Goal: Information Seeking & Learning: Learn about a topic

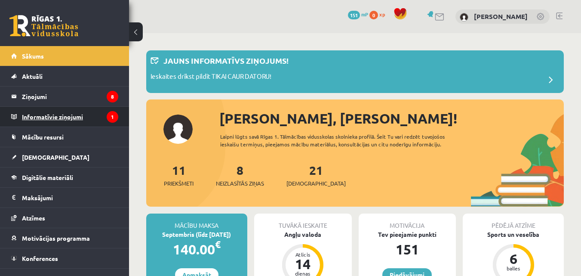
click at [48, 111] on legend "Informatīvie ziņojumi 1" at bounding box center [70, 117] width 96 height 20
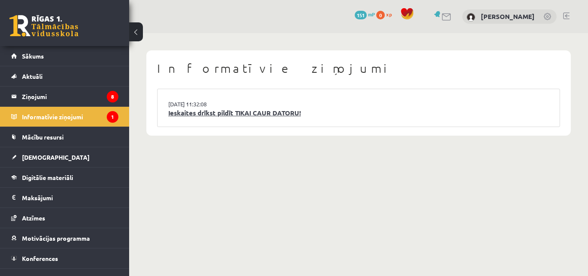
click at [194, 116] on link "Ieskaites drīkst pildīt TIKAI CAUR DATORU!" at bounding box center [358, 113] width 380 height 10
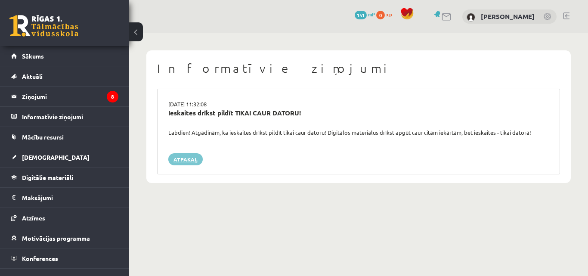
click at [182, 155] on link "Atpakaļ" at bounding box center [185, 159] width 34 height 12
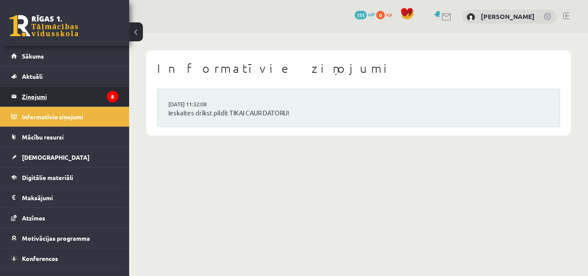
click at [71, 96] on legend "Ziņojumi 8" at bounding box center [70, 96] width 96 height 20
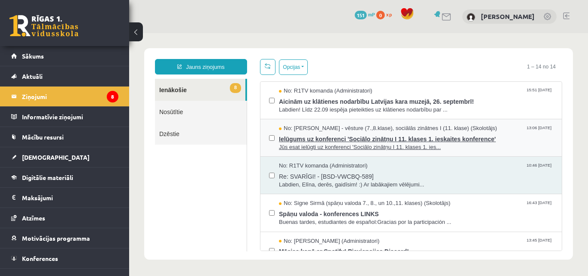
click at [345, 133] on span "Ielūgums uz konferenci 'Sociālo zinātņu I 11. klases 1. ieskaites konference'" at bounding box center [416, 137] width 274 height 11
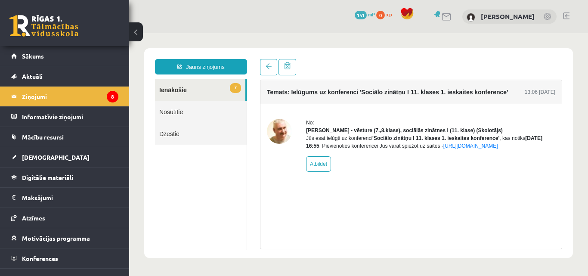
click at [175, 87] on link "7 Ienākošie" at bounding box center [200, 90] width 90 height 22
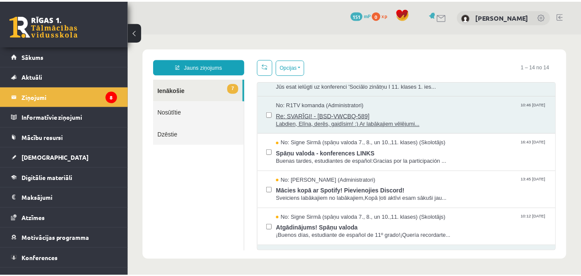
scroll to position [68, 0]
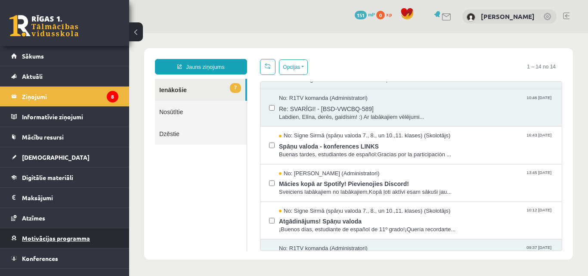
click at [61, 237] on span "Motivācijas programma" at bounding box center [56, 238] width 68 height 8
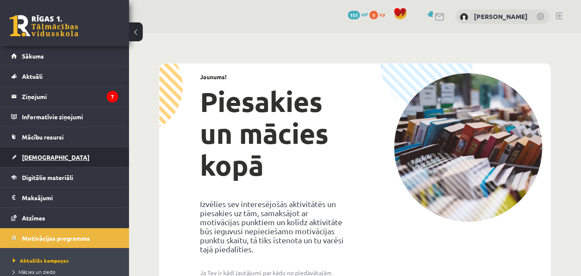
click at [50, 160] on link "[DEMOGRAPHIC_DATA]" at bounding box center [64, 157] width 107 height 20
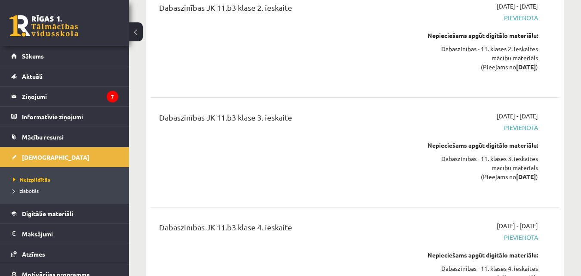
scroll to position [2002, 0]
click at [35, 178] on span "Neizpildītās" at bounding box center [31, 179] width 37 height 7
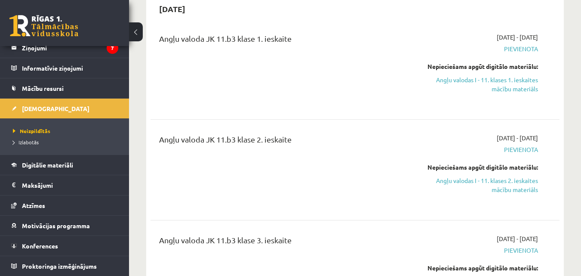
scroll to position [0, 0]
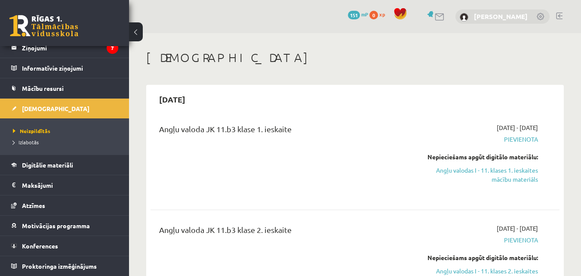
click at [508, 18] on link "[PERSON_NAME] [PERSON_NAME] Zaķīte" at bounding box center [501, 16] width 54 height 9
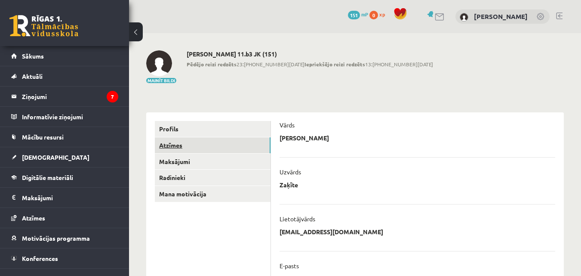
click at [227, 145] on link "Atzīmes" at bounding box center [213, 145] width 116 height 16
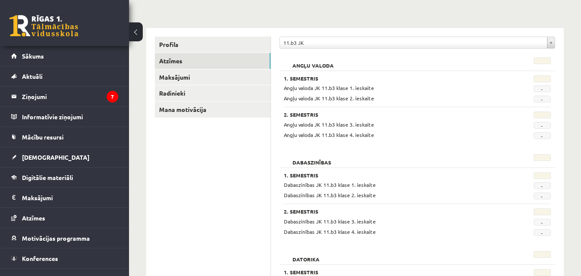
scroll to position [84, 0]
drag, startPoint x: 542, startPoint y: 91, endPoint x: 343, endPoint y: 86, distance: 199.2
click at [343, 86] on div "Angļu valoda JK 11.b3 klase 1. ieskaite -" at bounding box center [417, 88] width 280 height 8
click at [384, 81] on h3 "1. Semestris" at bounding box center [394, 79] width 220 height 6
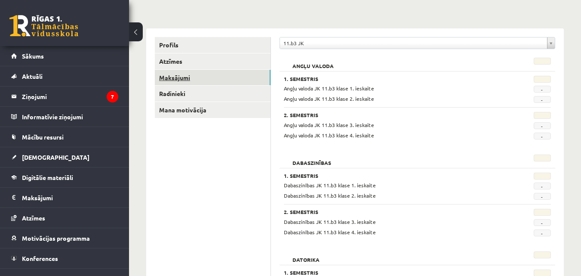
click at [198, 78] on link "Maksājumi" at bounding box center [213, 78] width 116 height 16
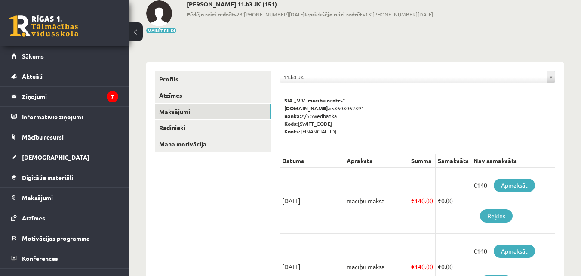
scroll to position [49, 0]
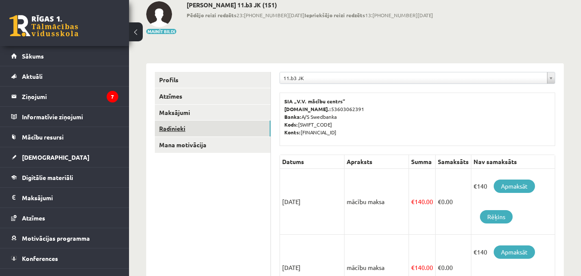
click at [203, 129] on link "Radinieki" at bounding box center [213, 128] width 116 height 16
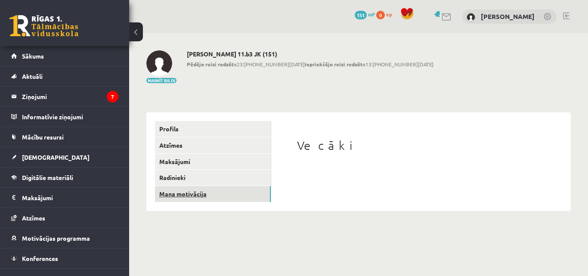
click at [184, 196] on link "Mana motivācija" at bounding box center [213, 194] width 116 height 16
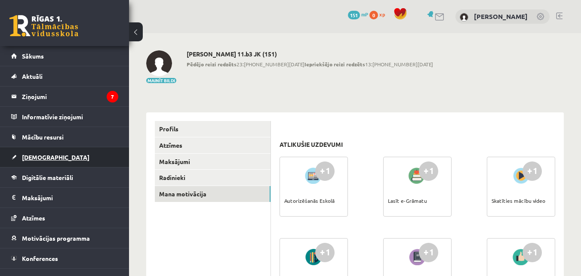
click at [55, 151] on link "[DEMOGRAPHIC_DATA]" at bounding box center [64, 157] width 107 height 20
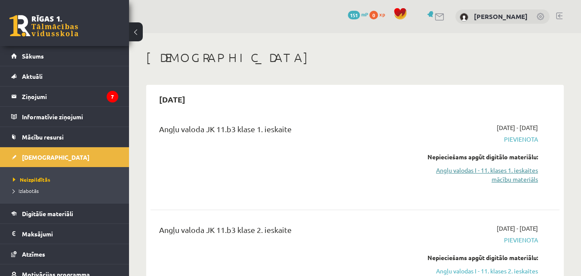
click at [510, 176] on link "Angļu valodas I - 11. klases 1. ieskaites mācību materiāls" at bounding box center [479, 175] width 118 height 18
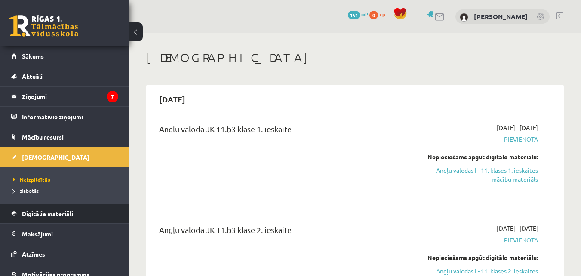
click at [46, 216] on span "Digitālie materiāli" at bounding box center [47, 213] width 51 height 8
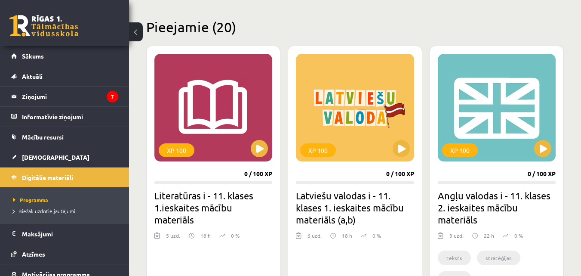
scroll to position [200, 0]
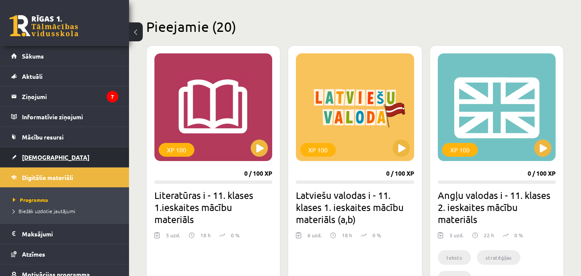
click at [92, 156] on link "[DEMOGRAPHIC_DATA]" at bounding box center [64, 157] width 107 height 20
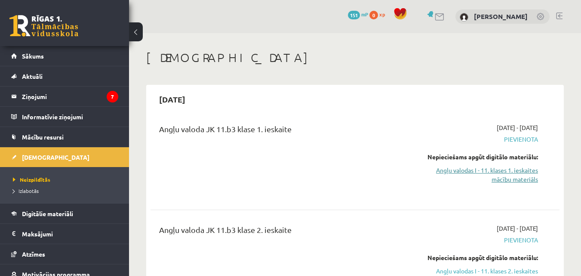
click at [466, 171] on link "Angļu valodas I - 11. klases 1. ieskaites mācību materiāls" at bounding box center [479, 175] width 118 height 18
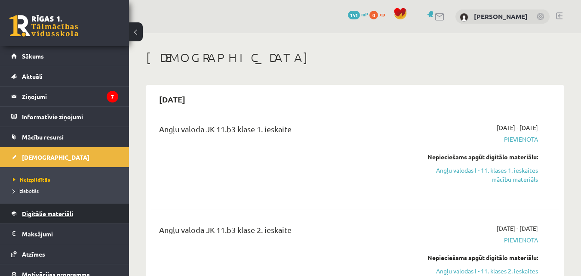
click at [67, 220] on link "Digitālie materiāli" at bounding box center [64, 213] width 107 height 20
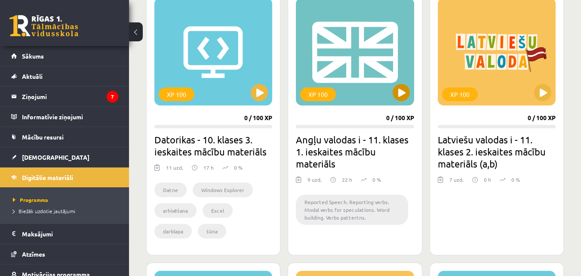
scroll to position [838, 0]
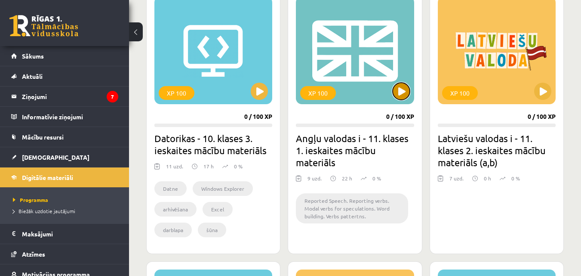
click at [406, 96] on button at bounding box center [401, 91] width 17 height 17
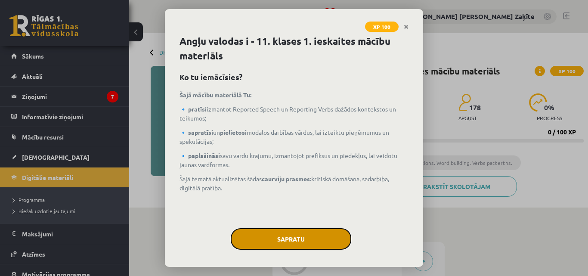
click at [256, 231] on button "Sapratu" at bounding box center [291, 239] width 120 height 22
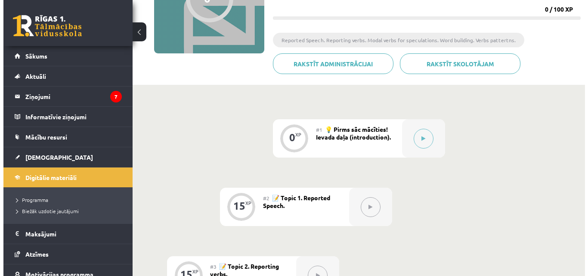
scroll to position [127, 0]
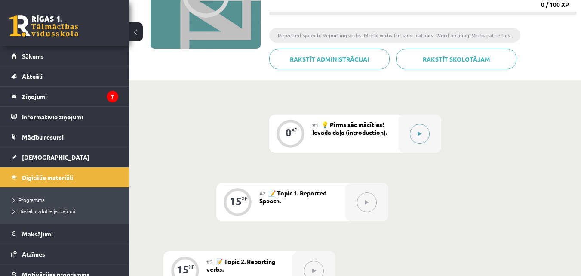
click at [419, 136] on button at bounding box center [420, 134] width 20 height 20
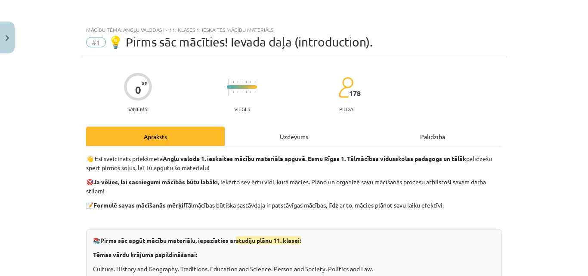
click at [199, 189] on p "🎯 Ja vēlies, lai sasniegumi mācībās būtu labāki , iekārto sev ērtu vidi, kurā m…" at bounding box center [294, 186] width 416 height 18
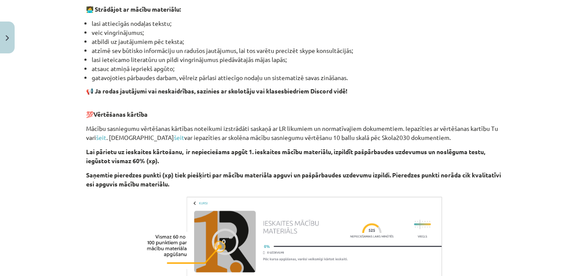
scroll to position [519, 0]
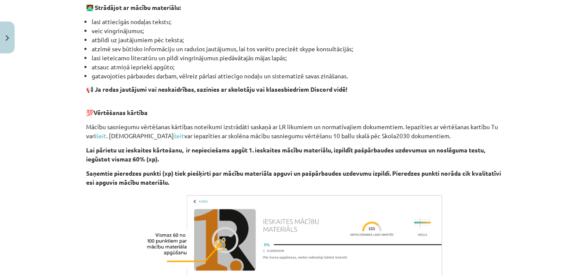
click at [358, 192] on img at bounding box center [293, 239] width 301 height 94
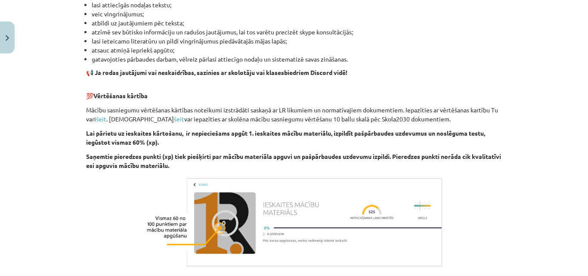
click at [358, 192] on img at bounding box center [293, 222] width 301 height 94
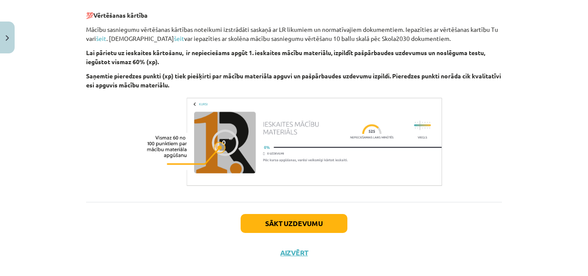
scroll to position [629, 0]
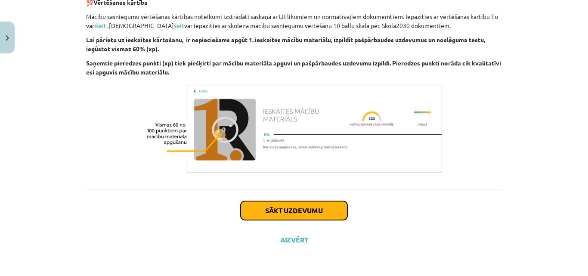
click at [314, 211] on button "Sākt uzdevumu" at bounding box center [293, 210] width 107 height 19
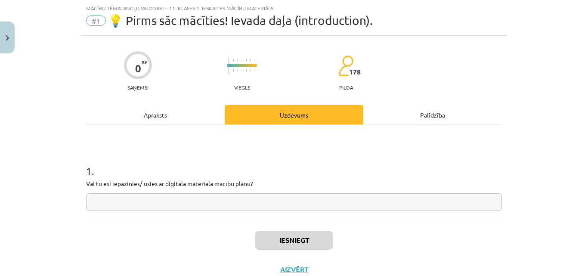
scroll to position [51, 0]
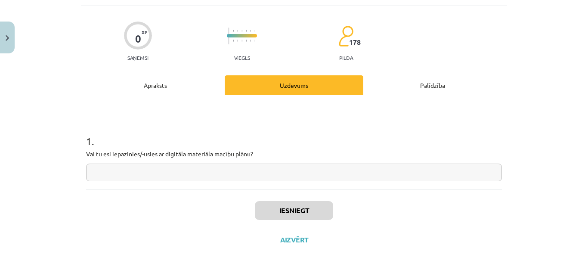
click at [212, 173] on input "text" at bounding box center [294, 172] width 416 height 18
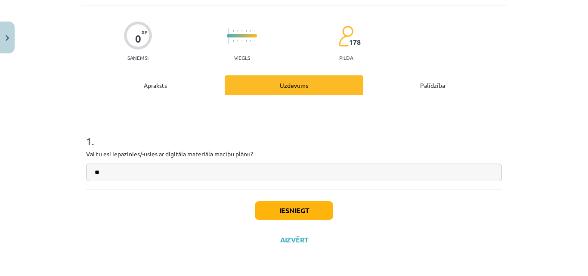
type input "**"
click at [290, 209] on button "Iesniegt" at bounding box center [294, 210] width 78 height 19
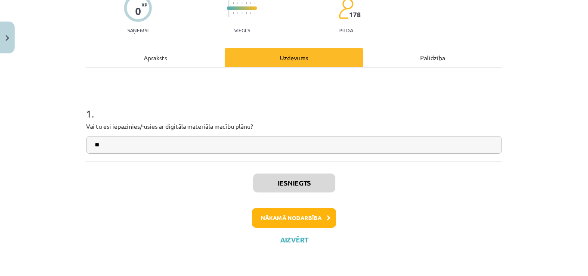
scroll to position [79, 0]
click at [318, 222] on button "Nākamā nodarbība" at bounding box center [294, 218] width 84 height 20
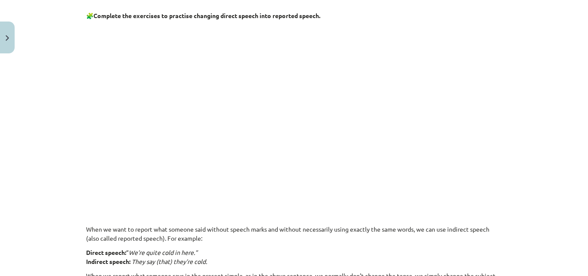
scroll to position [400, 0]
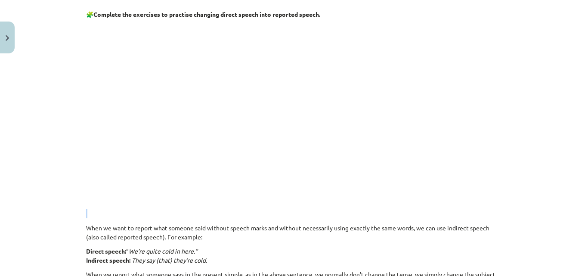
drag, startPoint x: 110, startPoint y: 216, endPoint x: 76, endPoint y: 208, distance: 35.4
click at [76, 208] on div "Mācību tēma: Angļu valodas i - 11. klases 1. ieskaites mācību materiāls #2 📝 To…" at bounding box center [294, 138] width 588 height 276
click at [68, 213] on div "Mācību tēma: Angļu valodas i - 11. klases 1. ieskaites mācību materiāls #2 📝 To…" at bounding box center [294, 138] width 588 height 276
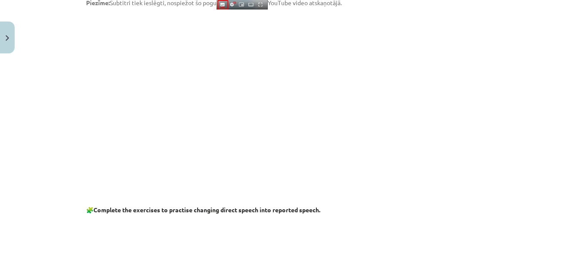
scroll to position [203, 0]
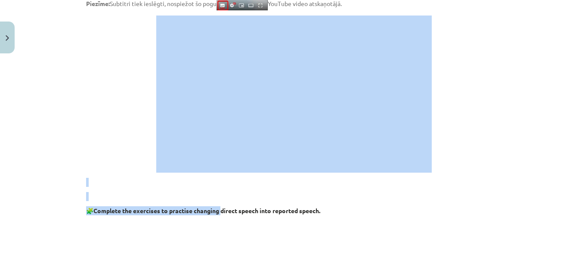
drag, startPoint x: 44, startPoint y: 95, endPoint x: 223, endPoint y: 213, distance: 214.0
click at [223, 213] on div "Mācību tēma: Angļu valodas i - 11. klases 1. ieskaites mācību materiāls #2 📝 To…" at bounding box center [294, 138] width 588 height 276
click at [108, 102] on p at bounding box center [294, 93] width 416 height 157
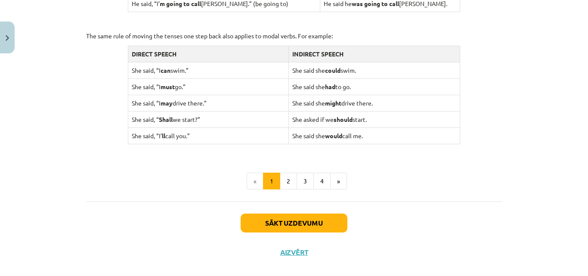
scroll to position [875, 0]
click at [287, 178] on button "2" at bounding box center [288, 180] width 17 height 17
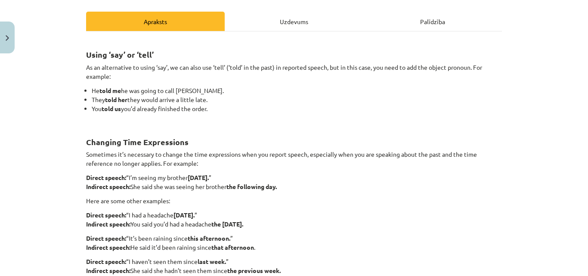
scroll to position [115, 0]
click at [312, 136] on h2 "Changing Time Expressions" at bounding box center [294, 136] width 416 height 21
click at [309, 136] on h2 "Changing Time Expressions" at bounding box center [294, 136] width 416 height 21
click at [290, 25] on div "Uzdevums" at bounding box center [294, 21] width 139 height 19
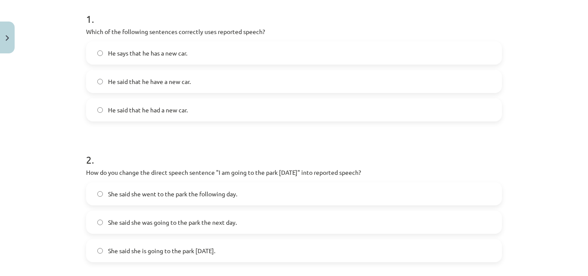
scroll to position [0, 0]
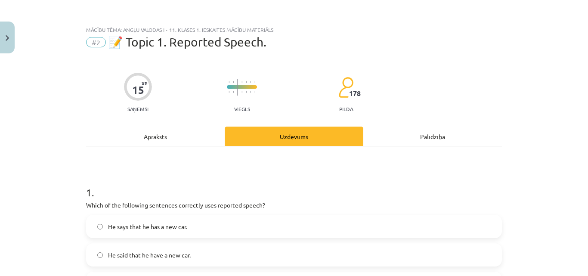
click at [413, 137] on div "Palīdzība" at bounding box center [432, 135] width 139 height 19
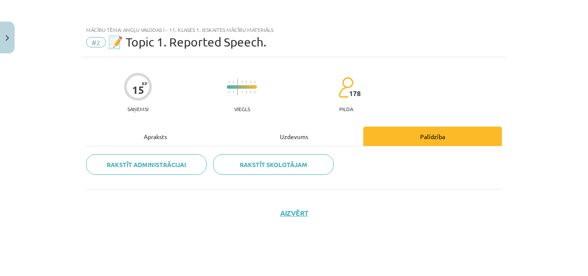
click at [194, 131] on div "Apraksts" at bounding box center [155, 135] width 139 height 19
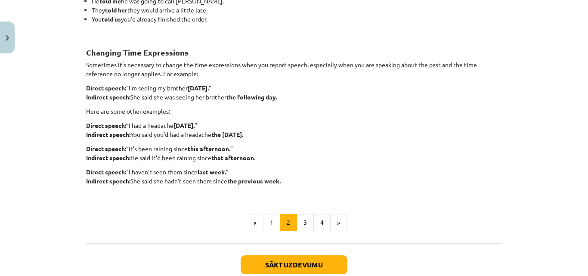
scroll to position [205, 0]
click at [275, 226] on button "1" at bounding box center [271, 221] width 17 height 17
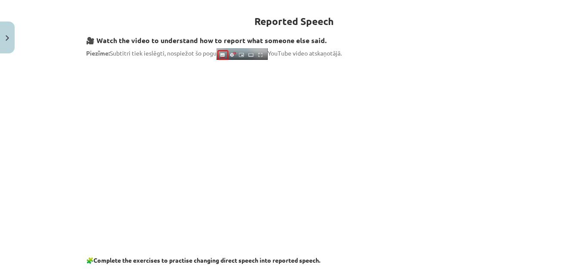
scroll to position [0, 0]
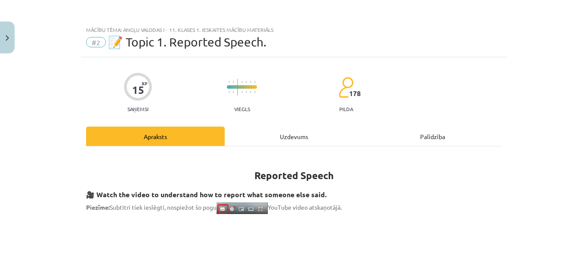
click at [284, 133] on div "Uzdevums" at bounding box center [294, 135] width 139 height 19
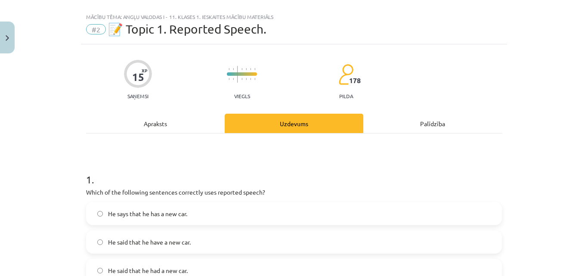
scroll to position [52, 0]
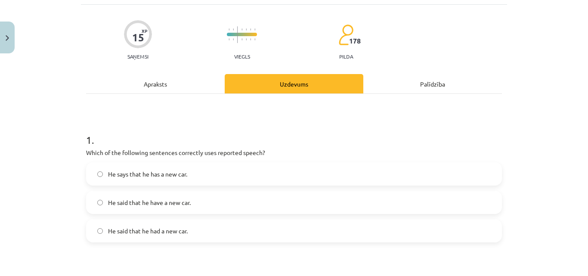
click at [163, 86] on div "Apraksts" at bounding box center [155, 83] width 139 height 19
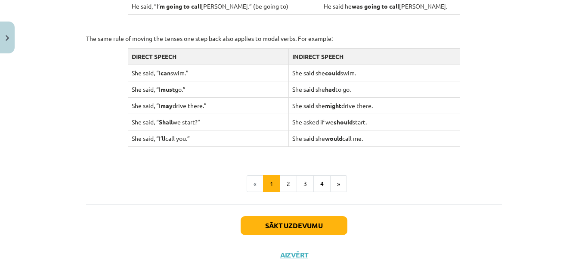
scroll to position [887, 0]
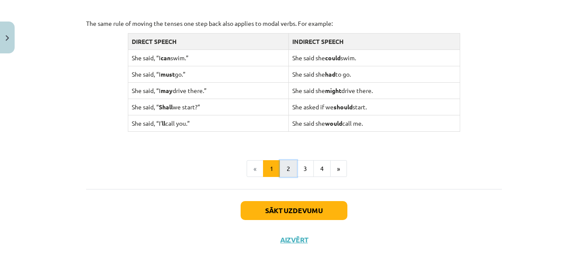
click at [285, 166] on button "2" at bounding box center [288, 168] width 17 height 17
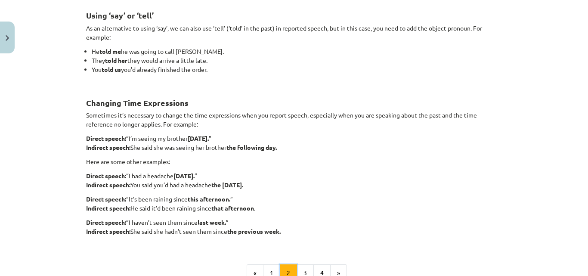
scroll to position [0, 0]
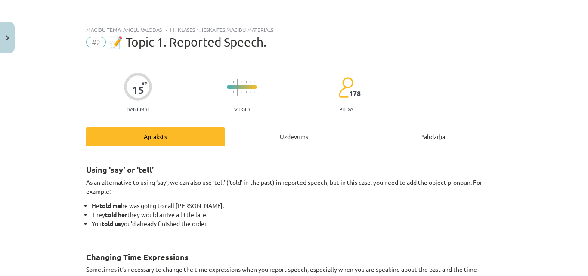
click at [283, 143] on div "Uzdevums" at bounding box center [294, 135] width 139 height 19
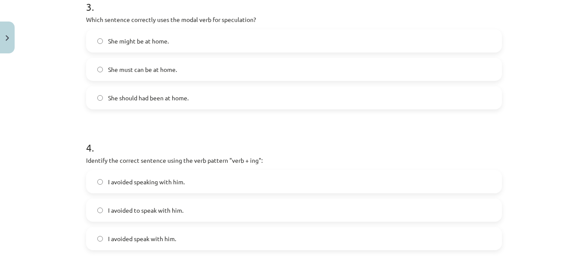
scroll to position [473, 0]
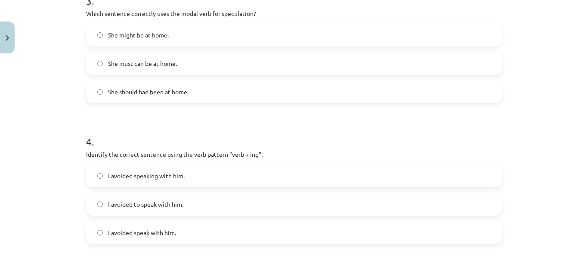
click at [41, 100] on div "Mācību tēma: Angļu valodas i - 11. klases 1. ieskaites mācību materiāls #2 📝 To…" at bounding box center [294, 138] width 588 height 276
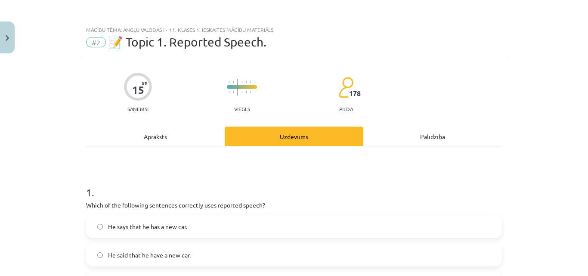
click at [172, 141] on div "Apraksts" at bounding box center [155, 135] width 139 height 19
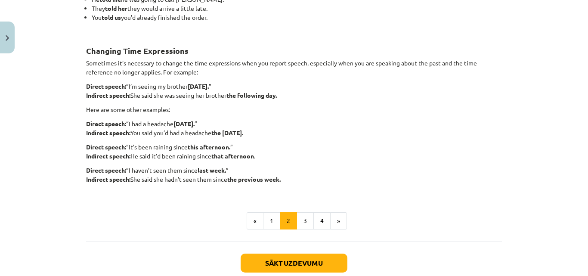
scroll to position [209, 0]
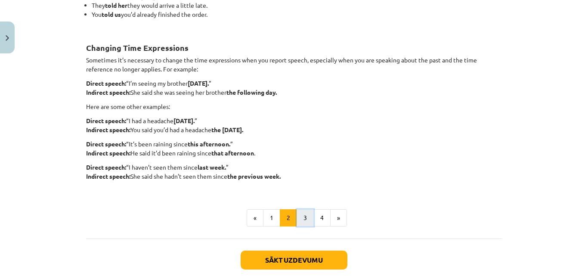
click at [306, 212] on button "3" at bounding box center [304, 217] width 17 height 17
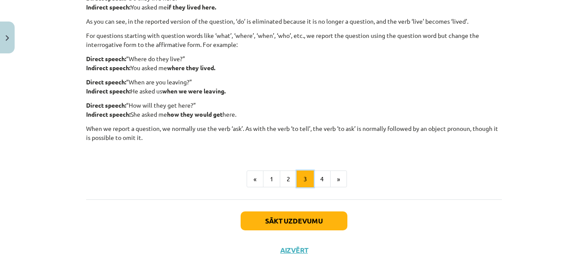
scroll to position [230, 0]
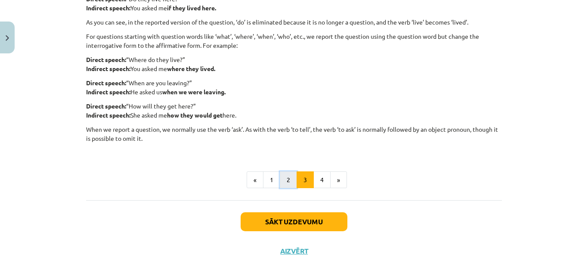
click at [283, 178] on button "2" at bounding box center [288, 179] width 17 height 17
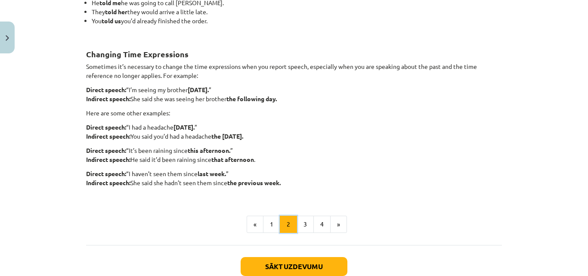
scroll to position [203, 0]
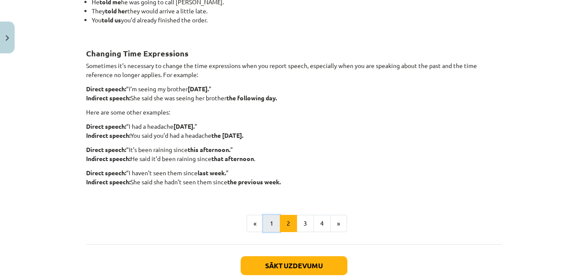
click at [273, 219] on button "1" at bounding box center [271, 223] width 17 height 17
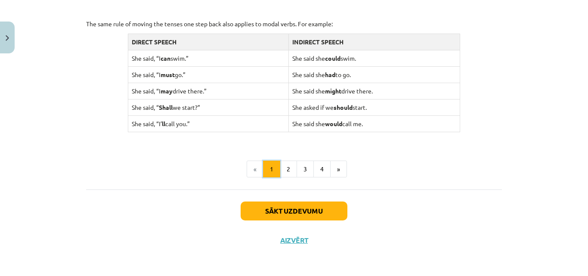
scroll to position [887, 0]
click at [300, 173] on button "3" at bounding box center [304, 168] width 17 height 17
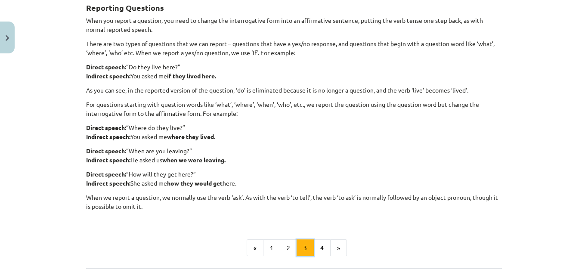
scroll to position [162, 0]
click at [314, 242] on button "4" at bounding box center [321, 247] width 17 height 17
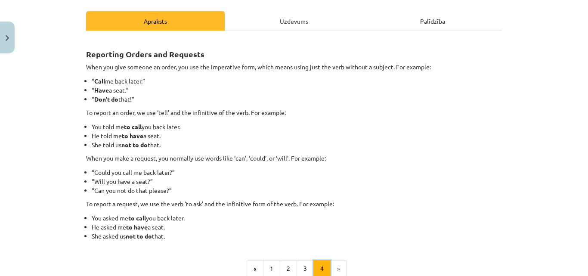
scroll to position [130, 0]
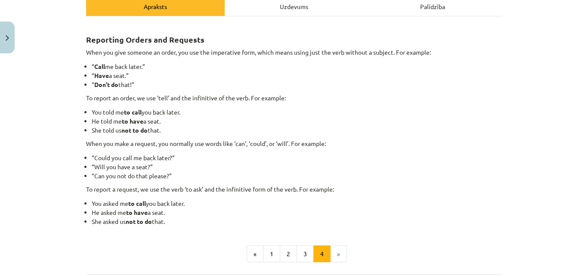
click at [330, 253] on li "»" at bounding box center [338, 253] width 16 height 17
click at [333, 253] on li "»" at bounding box center [338, 253] width 16 height 17
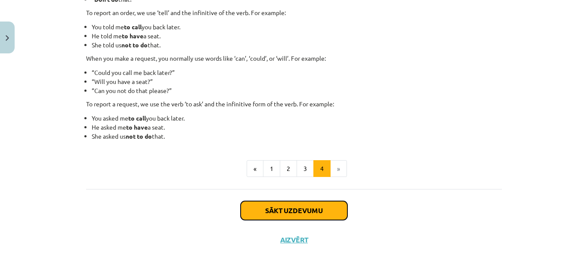
click at [321, 214] on button "Sākt uzdevumu" at bounding box center [293, 210] width 107 height 19
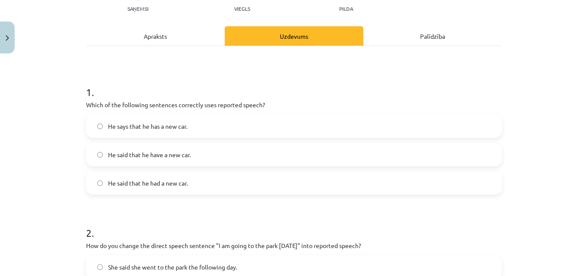
scroll to position [101, 0]
click at [284, 157] on label "He said that he have a new car." at bounding box center [294, 154] width 414 height 22
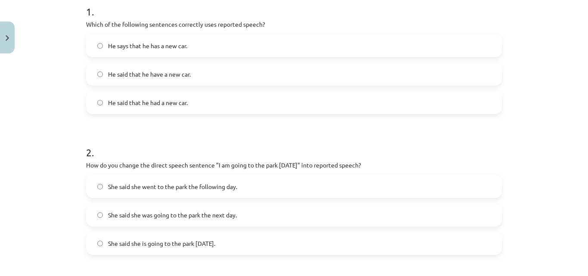
scroll to position [180, 0]
click at [102, 246] on label "She said she is going to the park tomorrow." at bounding box center [294, 244] width 414 height 22
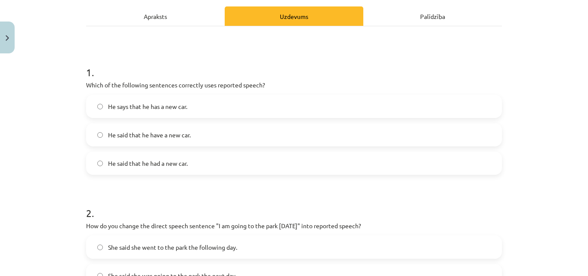
scroll to position [94, 0]
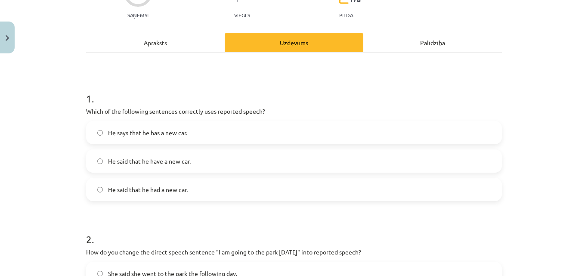
click at [138, 190] on span "He said that he had a new car." at bounding box center [148, 189] width 80 height 9
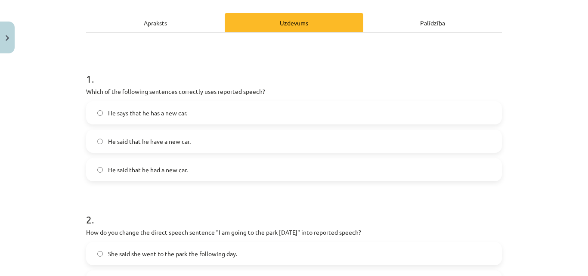
scroll to position [114, 0]
click at [173, 25] on div "Apraksts" at bounding box center [155, 21] width 139 height 19
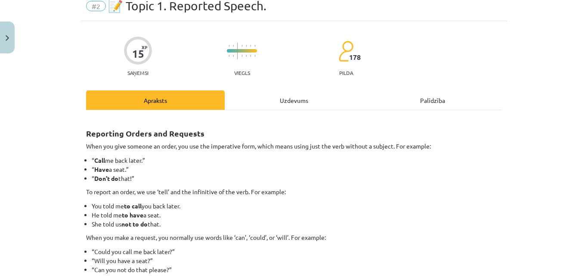
scroll to position [22, 0]
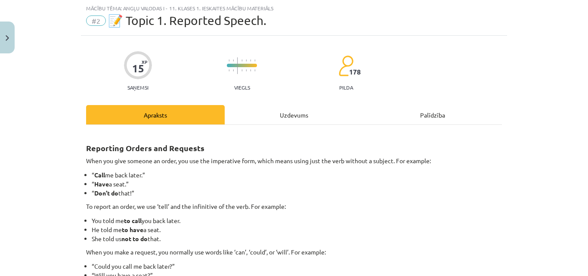
click at [276, 120] on div "Uzdevums" at bounding box center [294, 114] width 139 height 19
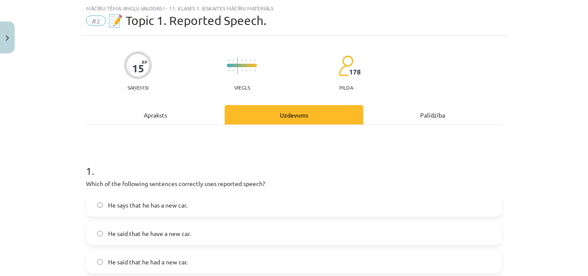
click at [143, 112] on div "Apraksts" at bounding box center [155, 114] width 139 height 19
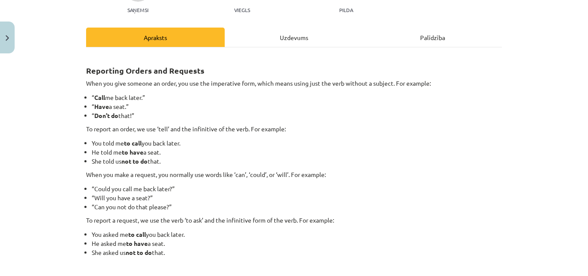
scroll to position [215, 0]
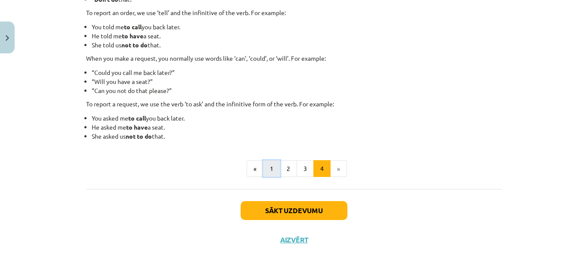
click at [272, 164] on button "1" at bounding box center [271, 168] width 17 height 17
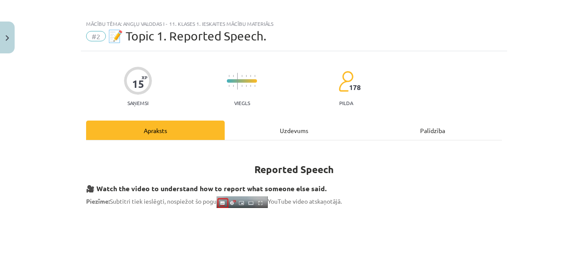
scroll to position [5, 0]
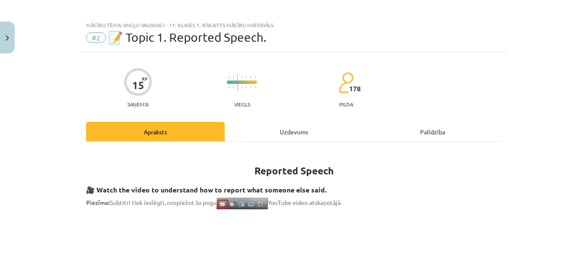
click at [299, 127] on div "Uzdevums" at bounding box center [294, 131] width 139 height 19
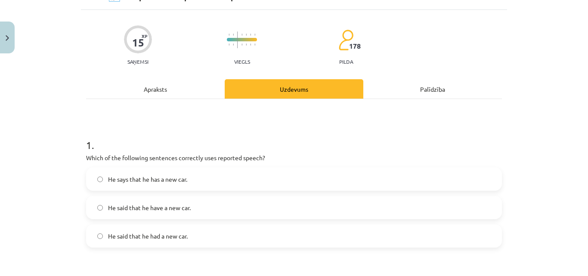
scroll to position [0, 0]
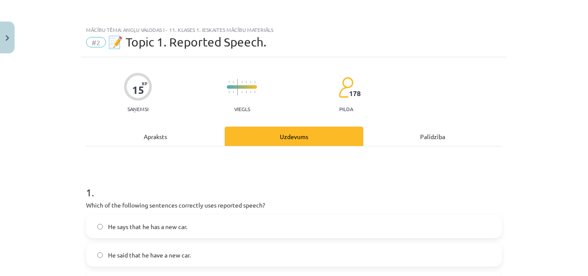
click at [147, 132] on div "Apraksts" at bounding box center [155, 135] width 139 height 19
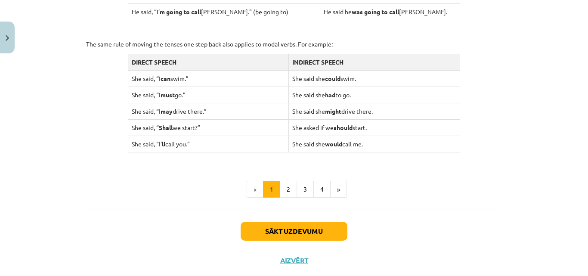
scroll to position [863, 0]
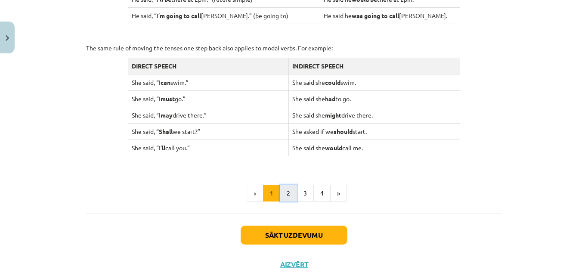
click at [289, 185] on button "2" at bounding box center [288, 193] width 17 height 17
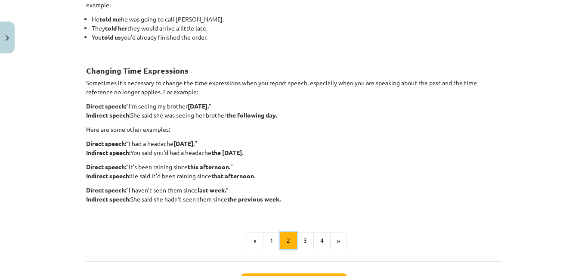
scroll to position [187, 0]
click at [299, 236] on button "3" at bounding box center [304, 239] width 17 height 17
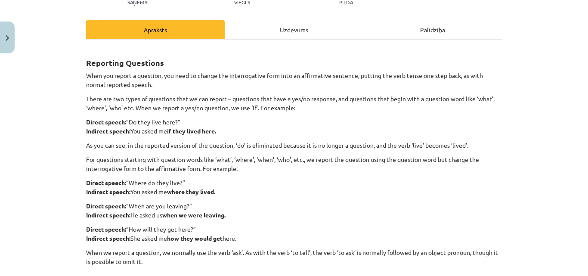
scroll to position [106, 0]
click at [270, 26] on div "Uzdevums" at bounding box center [294, 29] width 139 height 19
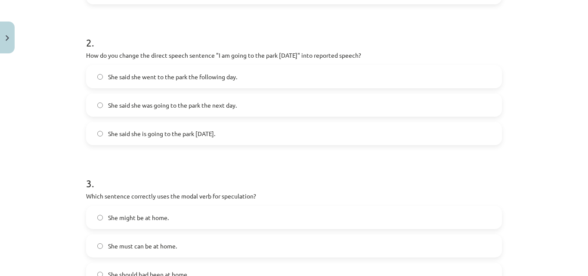
scroll to position [290, 0]
click at [150, 102] on span "She said she was going to the park the next day." at bounding box center [172, 105] width 129 height 9
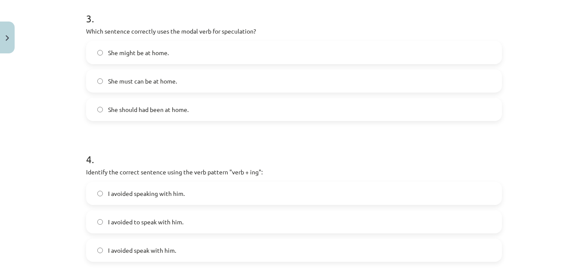
scroll to position [456, 0]
click at [96, 49] on label "She might be at home." at bounding box center [294, 52] width 414 height 22
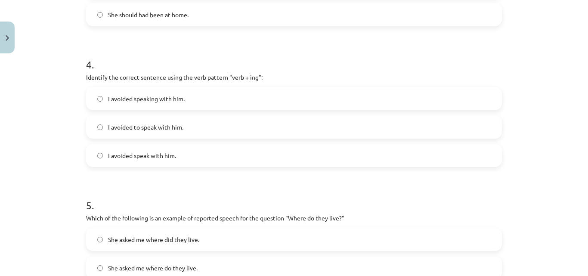
scroll to position [550, 0]
click at [136, 100] on span "I avoided speaking with him." at bounding box center [146, 98] width 77 height 9
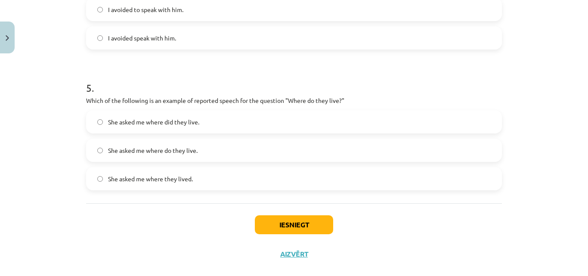
scroll to position [670, 0]
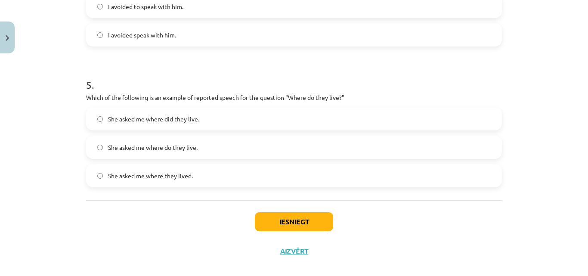
click at [98, 179] on label "She asked me where they lived." at bounding box center [294, 176] width 414 height 22
click at [286, 220] on button "Iesniegt" at bounding box center [294, 221] width 78 height 19
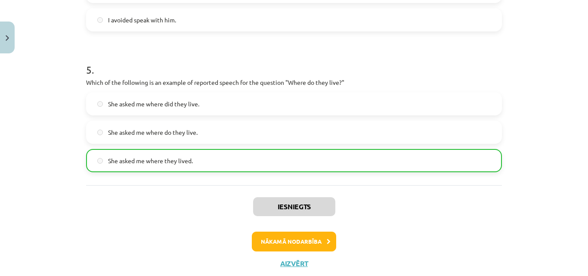
scroll to position [709, 0]
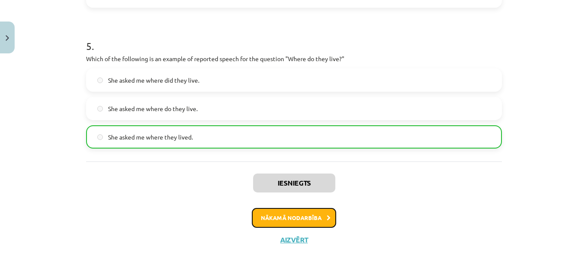
click at [322, 218] on button "Nākamā nodarbība" at bounding box center [294, 218] width 84 height 20
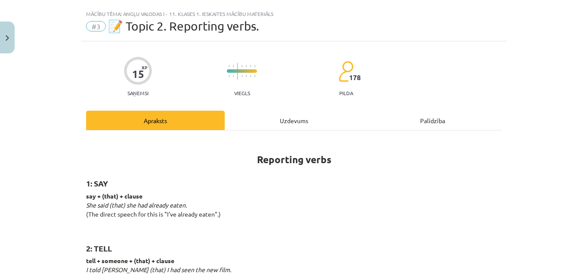
scroll to position [13, 0]
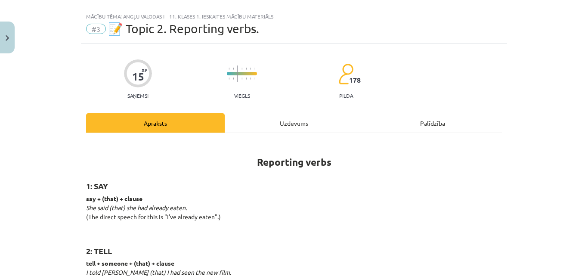
click at [319, 118] on div "Uzdevums" at bounding box center [294, 122] width 139 height 19
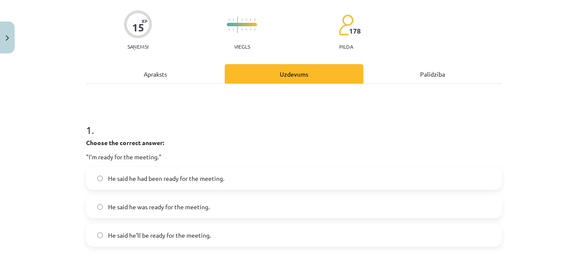
scroll to position [0, 0]
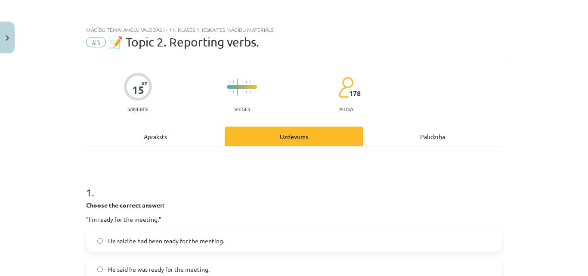
click at [185, 138] on div "Apraksts" at bounding box center [155, 135] width 139 height 19
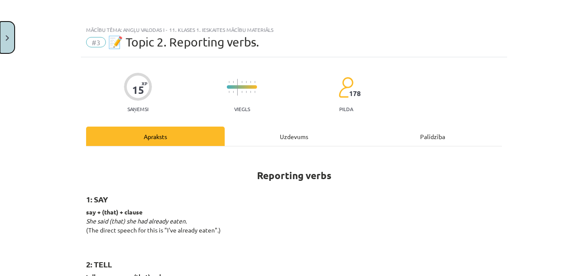
click at [10, 46] on button "Close" at bounding box center [7, 38] width 15 height 32
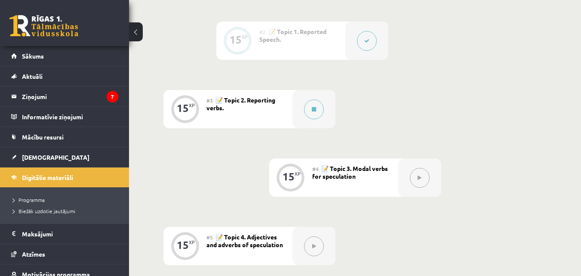
scroll to position [288, 0]
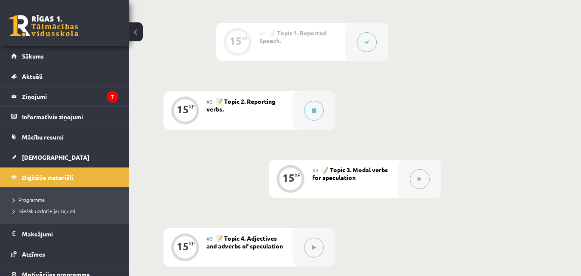
click at [252, 149] on div "0 XP #1 💡 Pirms sāc mācīties! Ievada daļa (introduction). 15 XP #2 📝 Topic 1. R…" at bounding box center [354, 246] width 383 height 585
click at [42, 160] on span "[DEMOGRAPHIC_DATA]" at bounding box center [56, 157] width 68 height 8
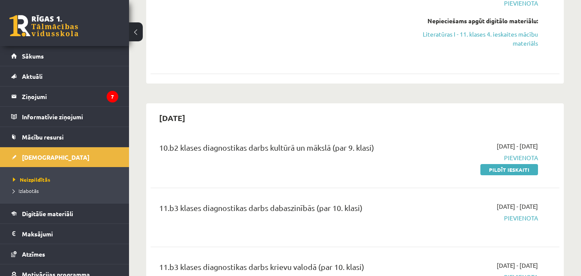
scroll to position [1474, 0]
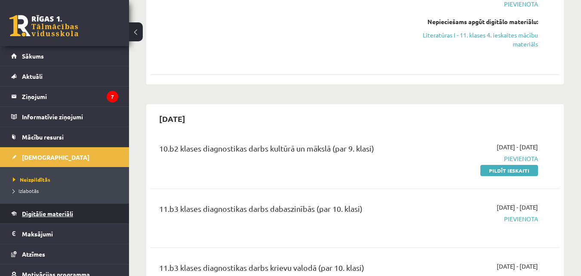
click at [51, 213] on span "Digitālie materiāli" at bounding box center [47, 213] width 51 height 8
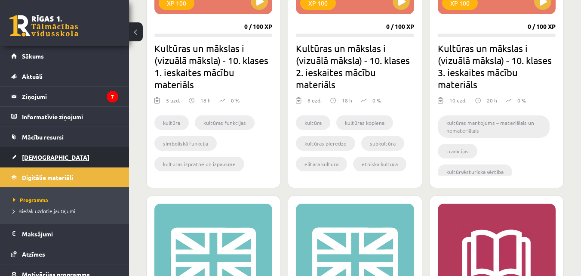
click at [55, 154] on link "[DEMOGRAPHIC_DATA]" at bounding box center [64, 157] width 107 height 20
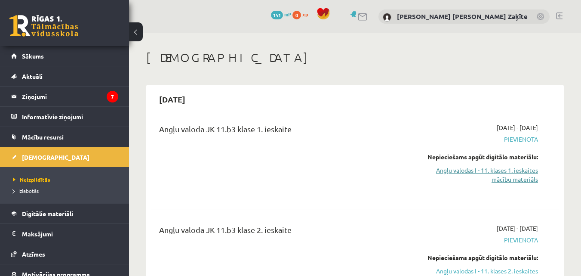
click at [490, 172] on link "Angļu valodas I - 11. klases 1. ieskaites mācību materiāls" at bounding box center [479, 175] width 118 height 18
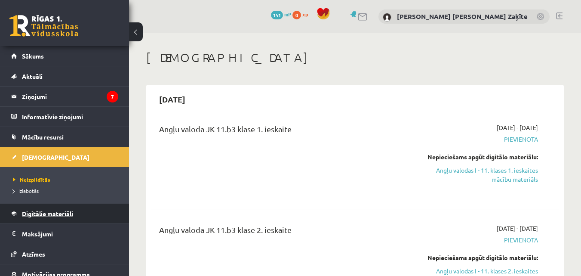
click at [62, 215] on span "Digitālie materiāli" at bounding box center [47, 213] width 51 height 8
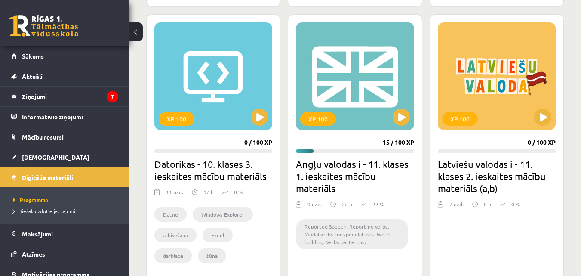
scroll to position [808, 0]
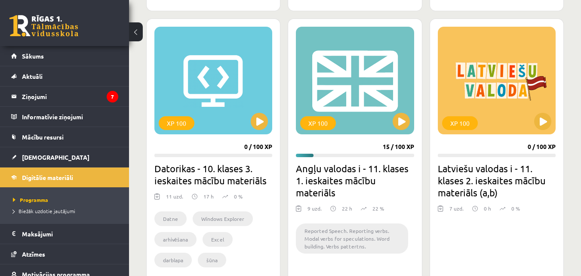
click at [340, 180] on h2 "Angļu valodas i - 11. klases 1. ieskaites mācību materiāls" at bounding box center [355, 180] width 118 height 36
click at [391, 114] on div "XP 100" at bounding box center [355, 81] width 118 height 108
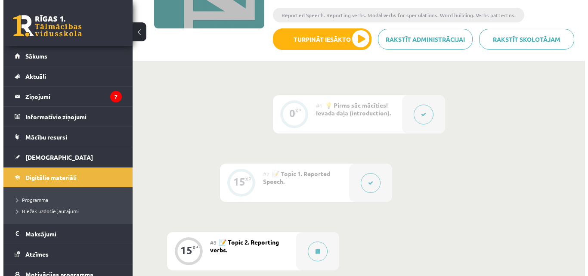
scroll to position [149, 0]
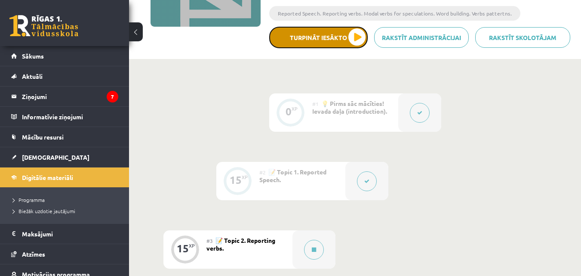
click at [323, 43] on button "Turpināt iesākto" at bounding box center [318, 38] width 99 height 22
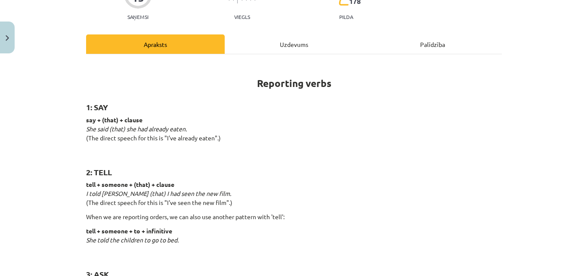
scroll to position [92, 0]
click at [262, 49] on div "Uzdevums" at bounding box center [294, 44] width 139 height 19
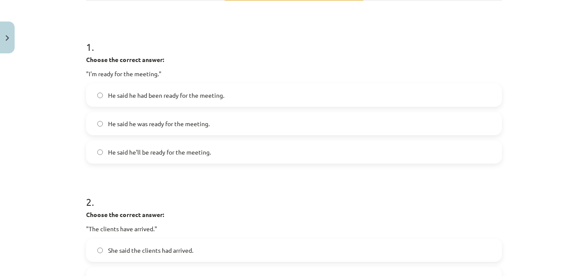
scroll to position [145, 0]
click at [108, 151] on span "He said he'll be ready for the meeting." at bounding box center [159, 152] width 103 height 9
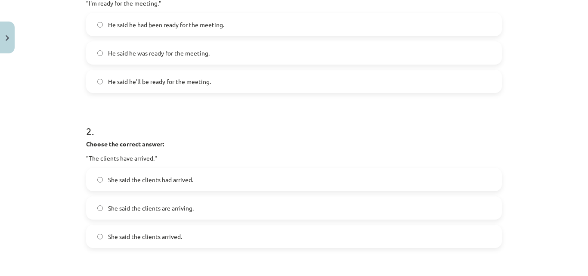
scroll to position [216, 0]
click at [119, 46] on label "He said he was ready for the meeting." at bounding box center [294, 54] width 414 height 22
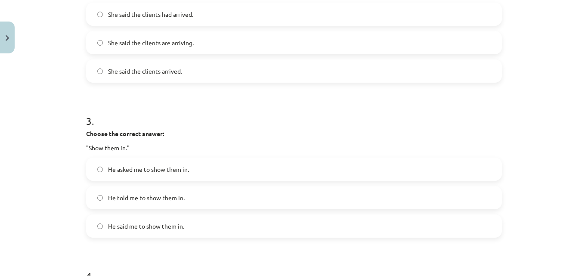
scroll to position [378, 0]
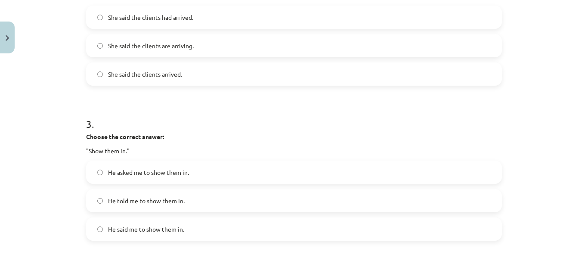
click at [150, 22] on span "She said the clients had arrived." at bounding box center [150, 17] width 85 height 9
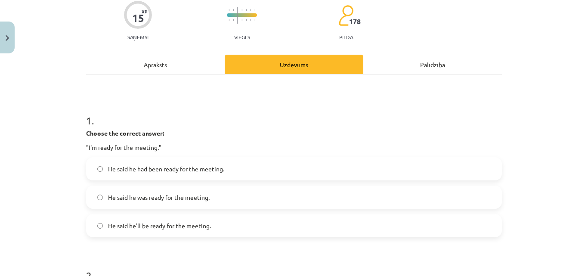
scroll to position [0, 0]
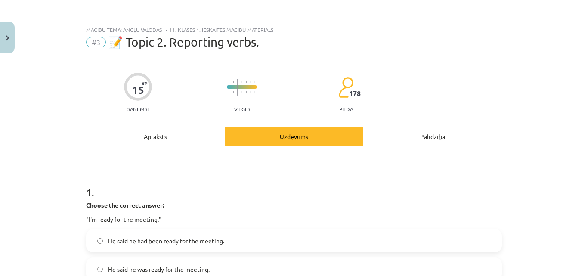
click at [139, 133] on div "Apraksts" at bounding box center [155, 135] width 139 height 19
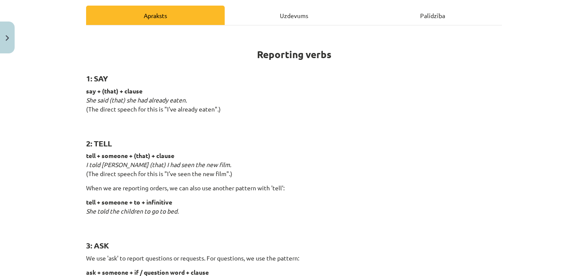
scroll to position [122, 0]
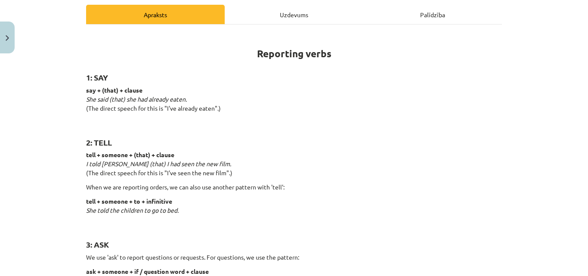
click at [272, 16] on div "Uzdevums" at bounding box center [294, 14] width 139 height 19
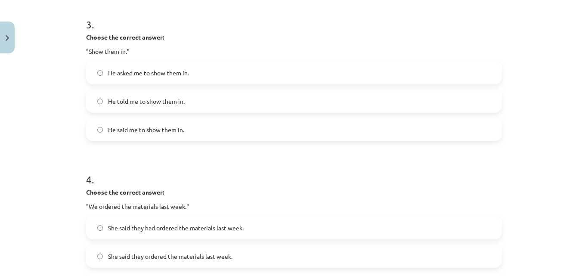
scroll to position [477, 0]
click at [172, 95] on label "He told me to show them in." at bounding box center [294, 102] width 414 height 22
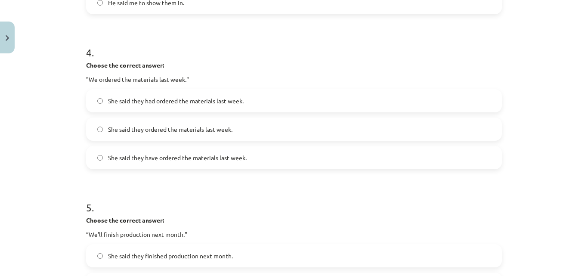
scroll to position [603, 0]
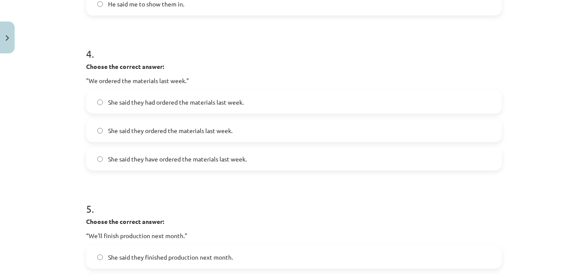
click at [162, 100] on span "She said they had ordered the materials last week." at bounding box center [176, 102] width 136 height 9
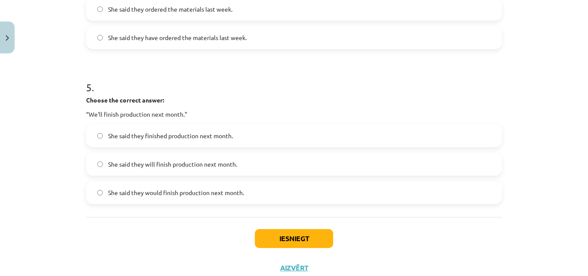
scroll to position [723, 0]
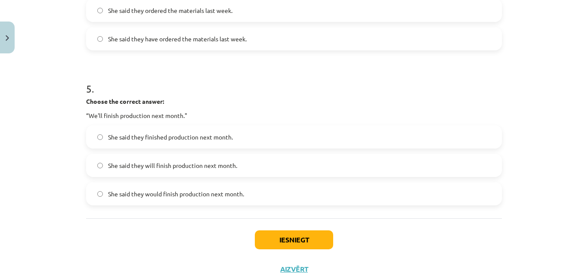
click at [185, 198] on label "She said they would finish production next month." at bounding box center [294, 194] width 414 height 22
click at [266, 234] on button "Iesniegt" at bounding box center [294, 239] width 78 height 19
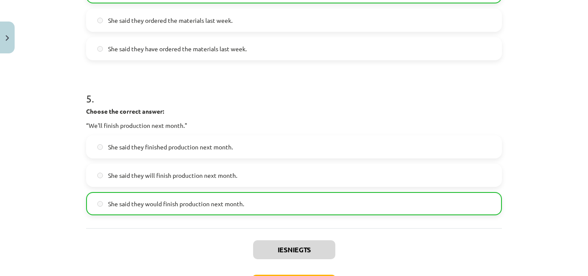
scroll to position [780, 0]
